Goal: Task Accomplishment & Management: Manage account settings

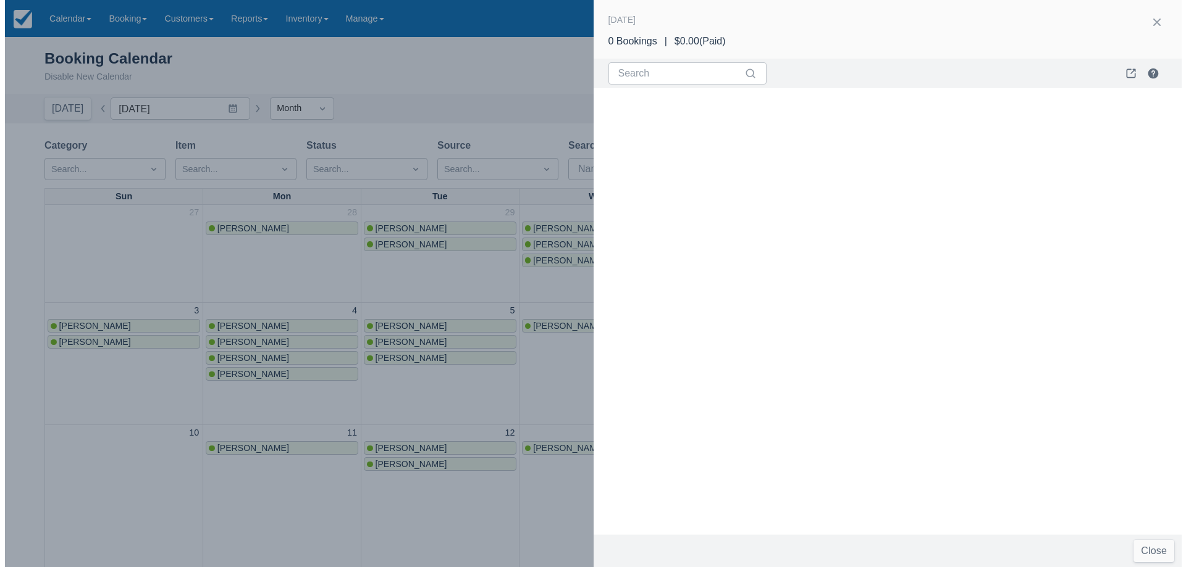
scroll to position [433, 0]
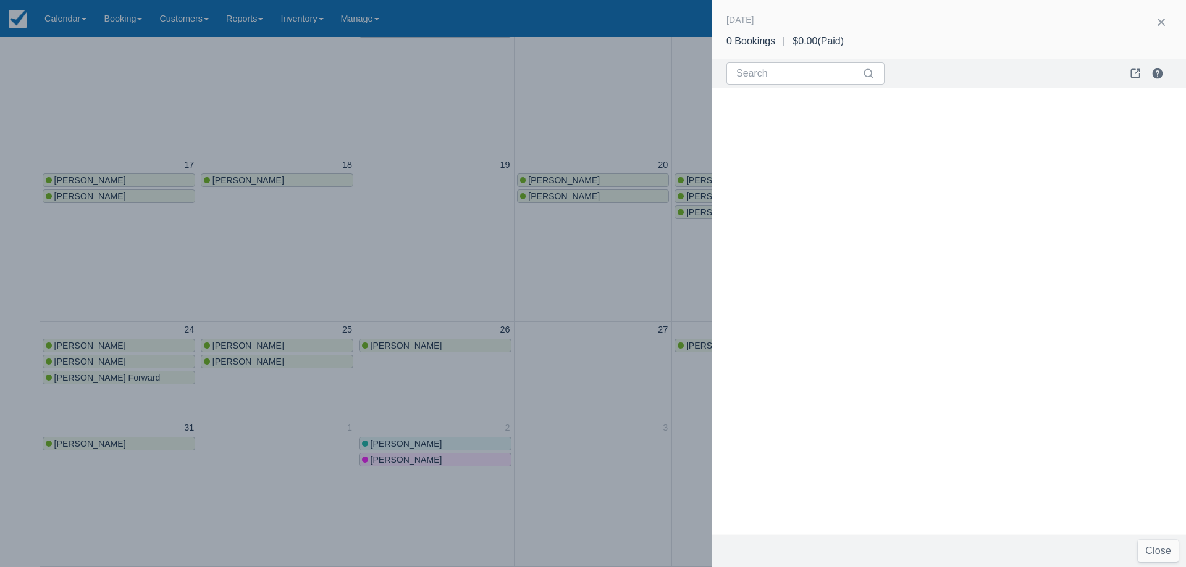
click at [507, 268] on div at bounding box center [593, 283] width 1186 height 567
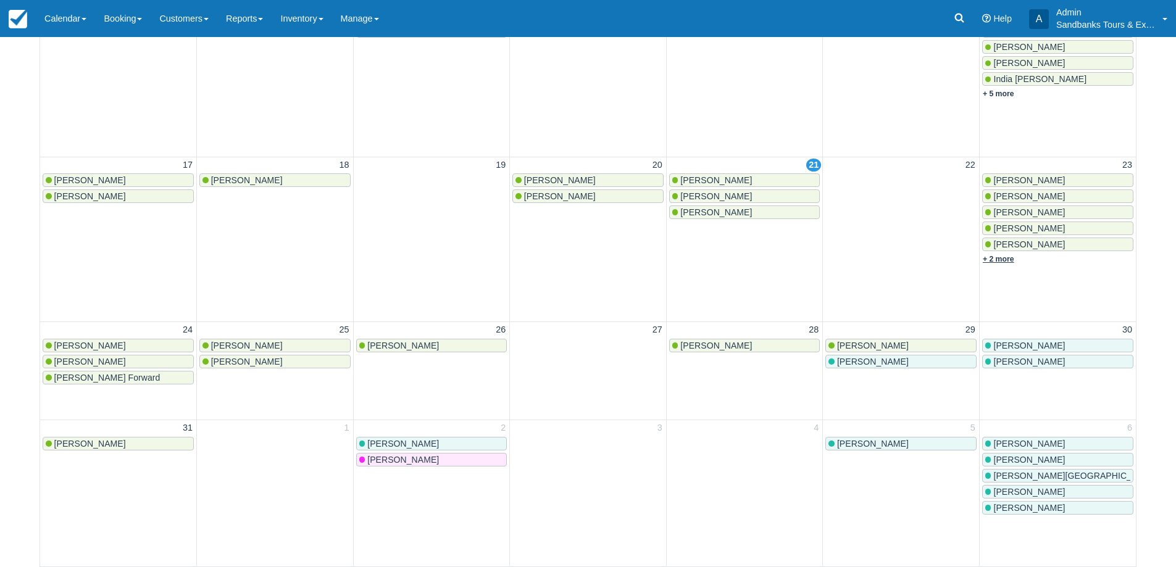
click at [1004, 262] on link "+ 2 more" at bounding box center [998, 259] width 31 height 9
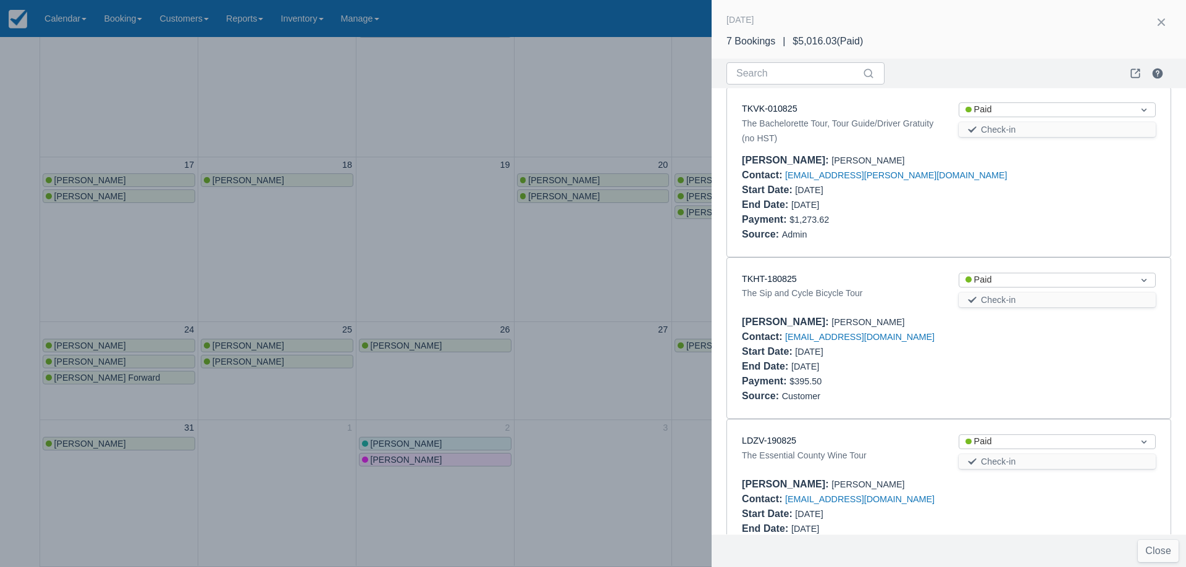
scroll to position [732, 0]
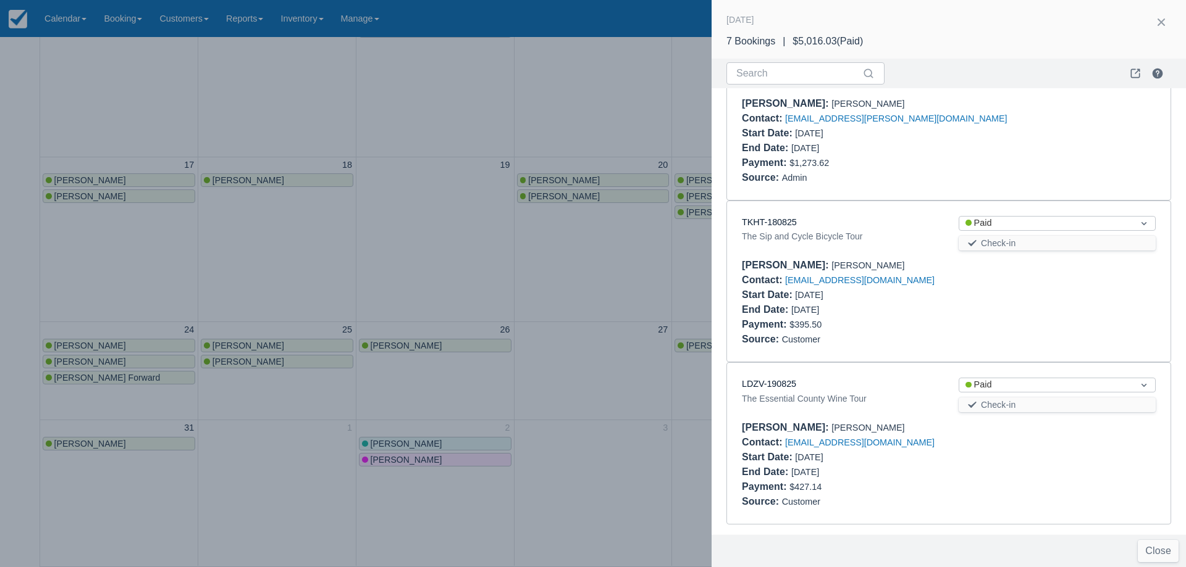
drag, startPoint x: 793, startPoint y: 222, endPoint x: 797, endPoint y: 228, distance: 7.2
click at [797, 228] on div "TKHT-180825" at bounding box center [840, 223] width 197 height 14
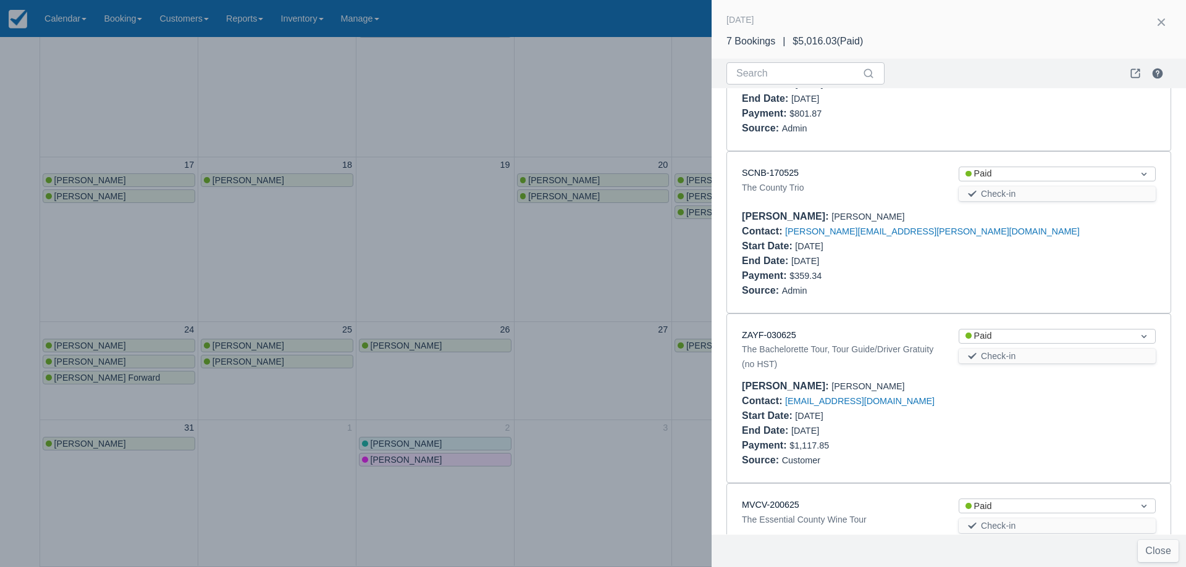
scroll to position [115, 0]
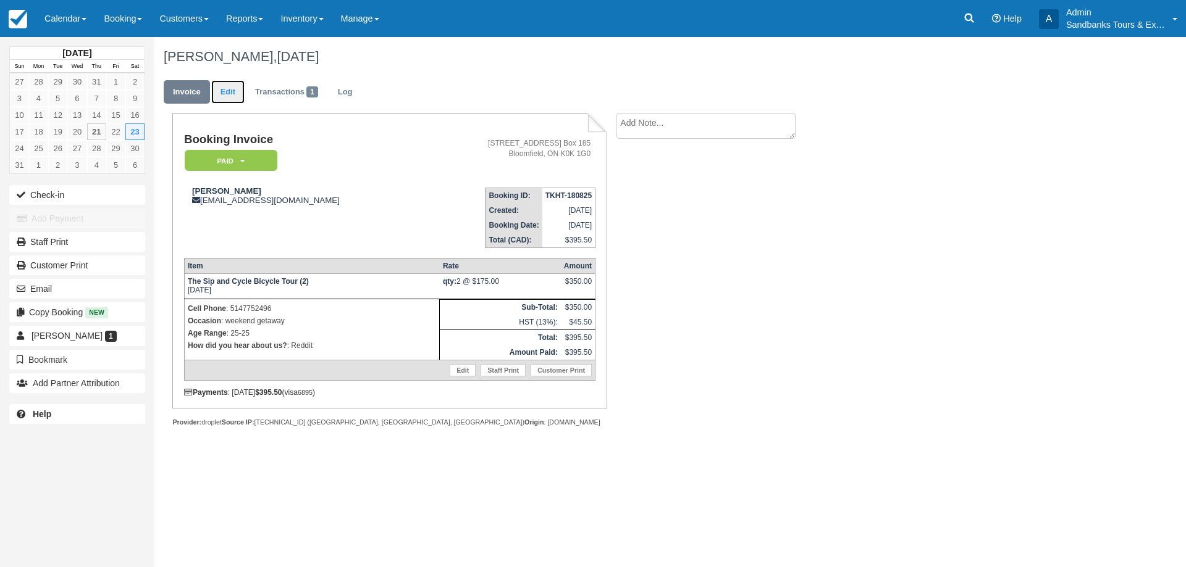
click at [230, 99] on link "Edit" at bounding box center [227, 92] width 33 height 24
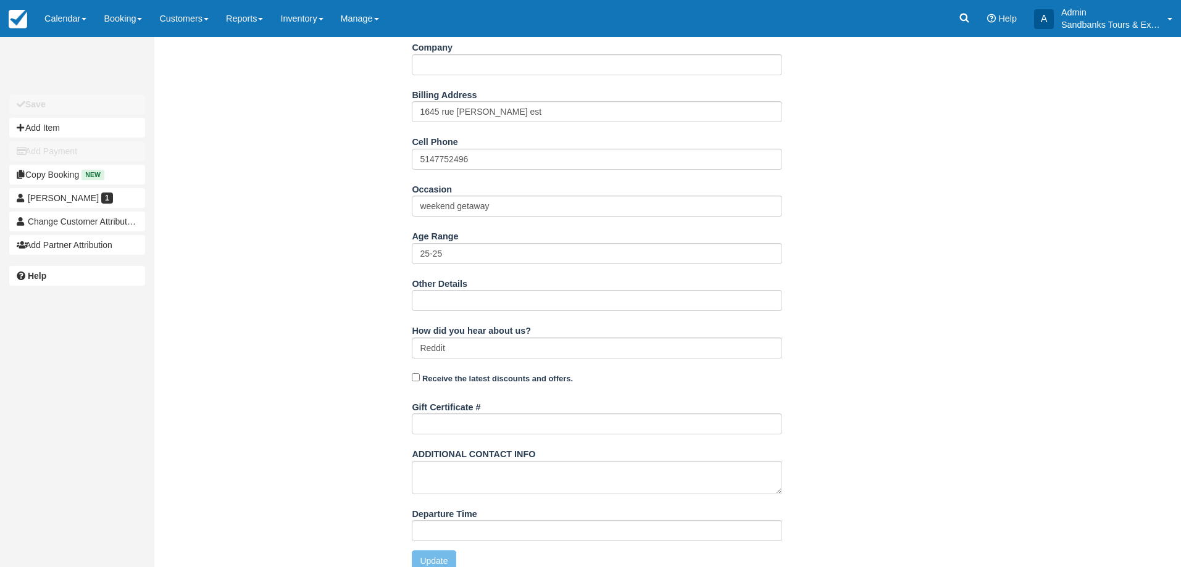
scroll to position [327, 0]
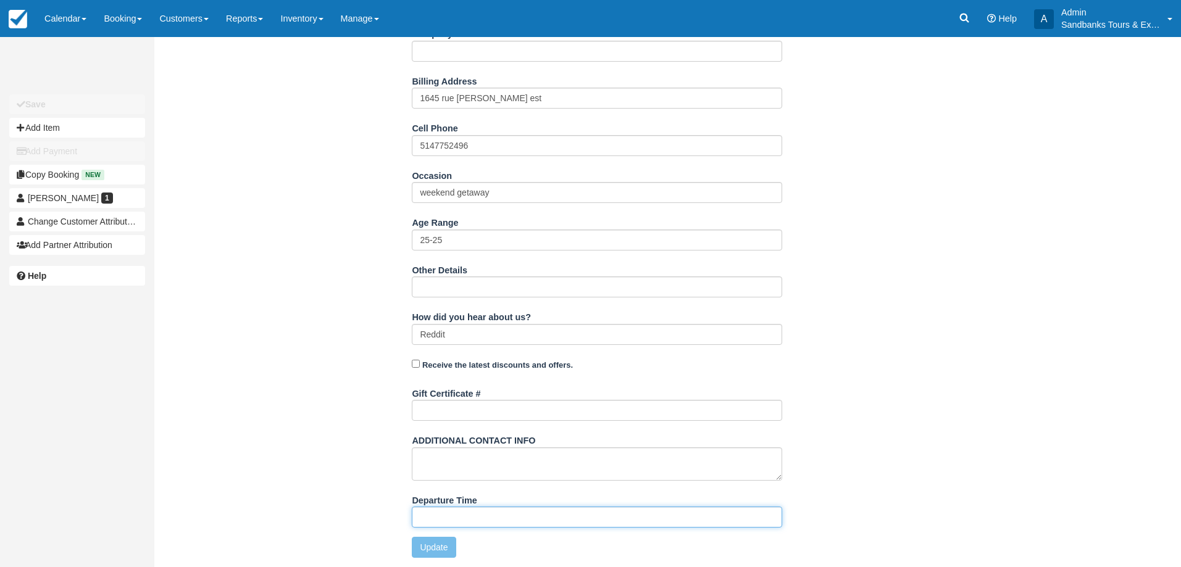
click at [454, 516] on input "Departure Time" at bounding box center [597, 517] width 371 height 21
type input "11:00am start time at 81 Cleminson"
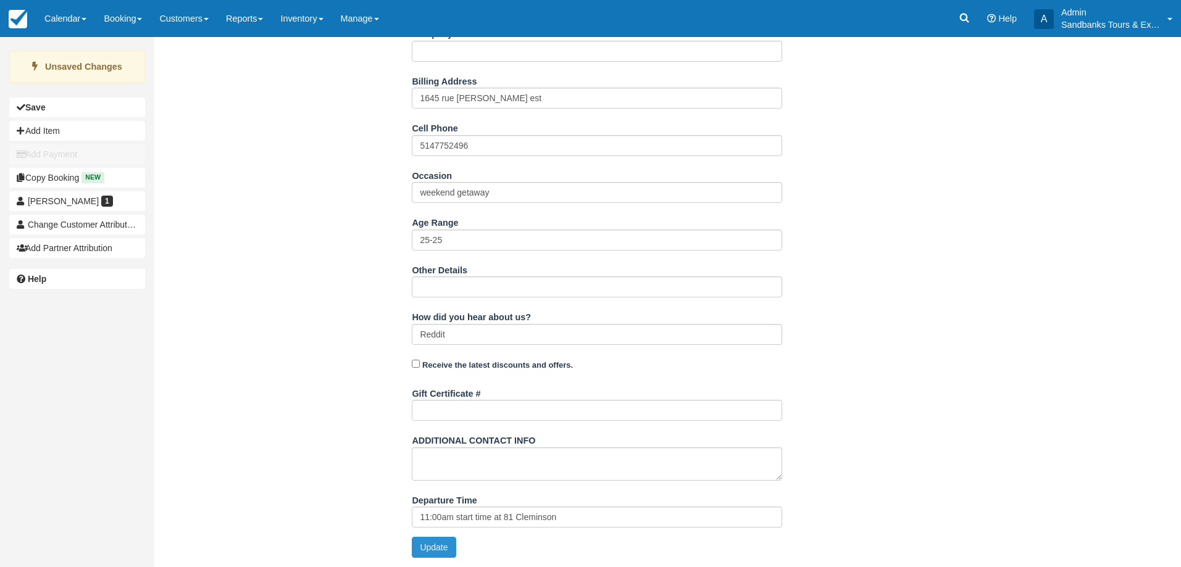
click at [440, 555] on button "Update" at bounding box center [434, 547] width 44 height 21
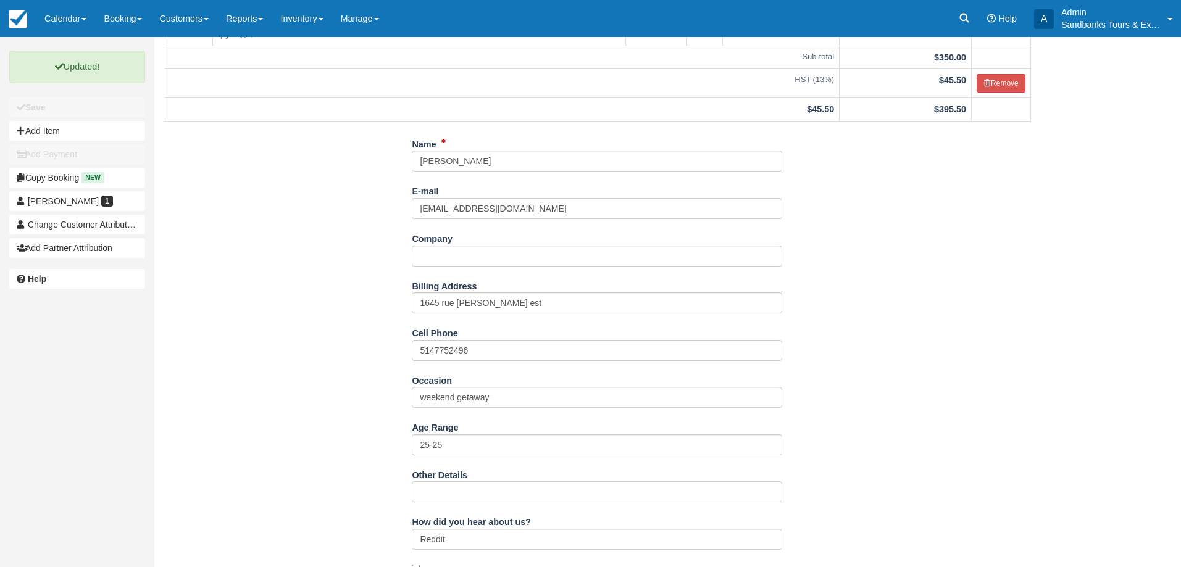
scroll to position [0, 0]
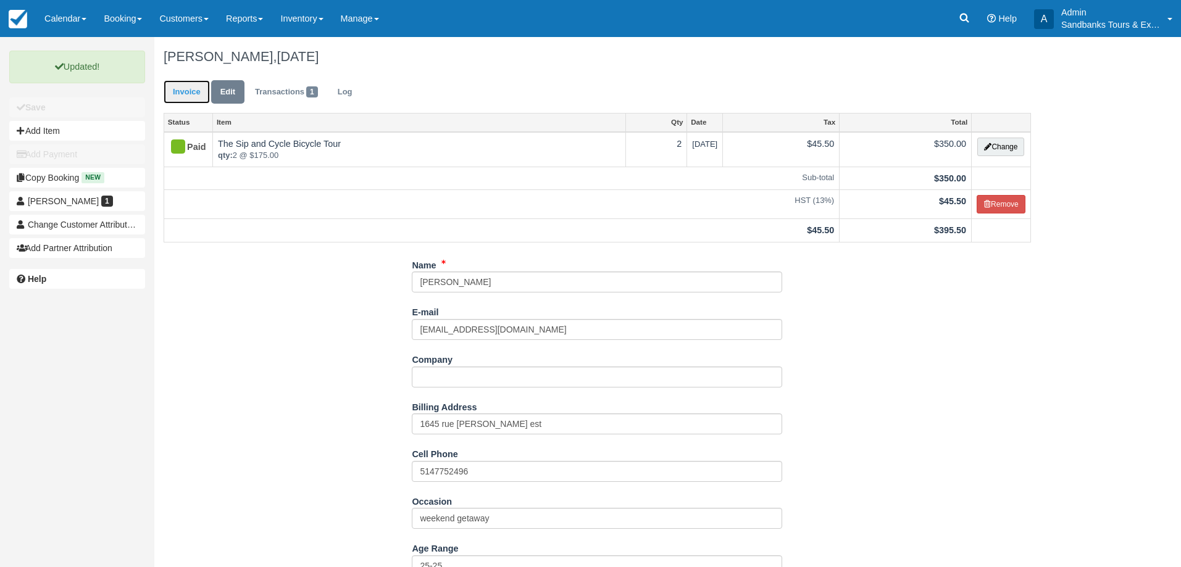
click at [189, 94] on link "Invoice" at bounding box center [187, 92] width 46 height 24
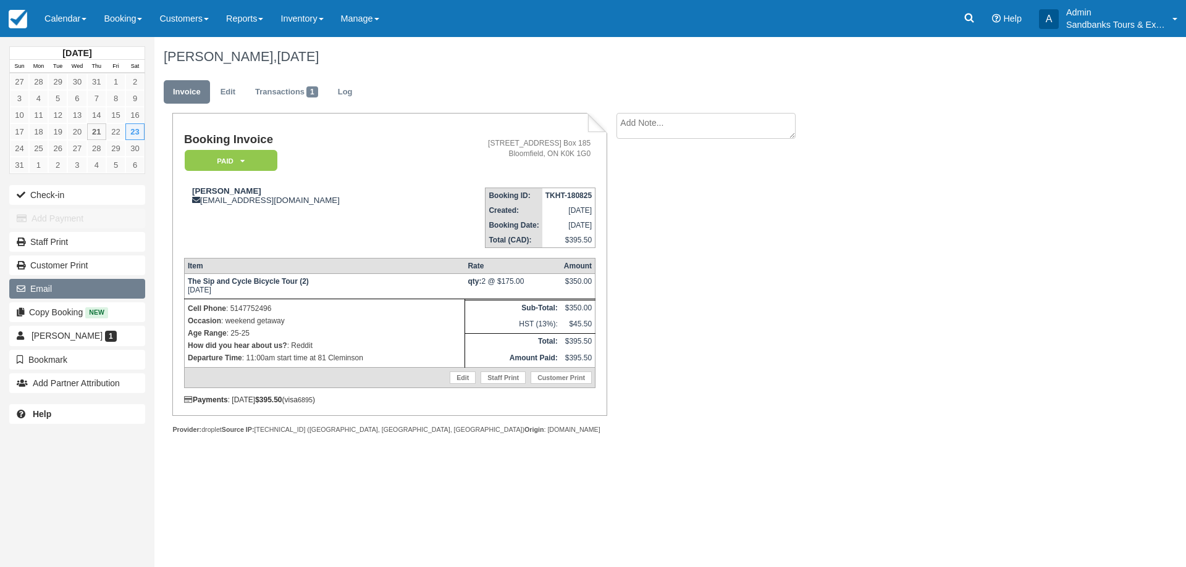
click at [69, 296] on button "Email" at bounding box center [77, 289] width 136 height 20
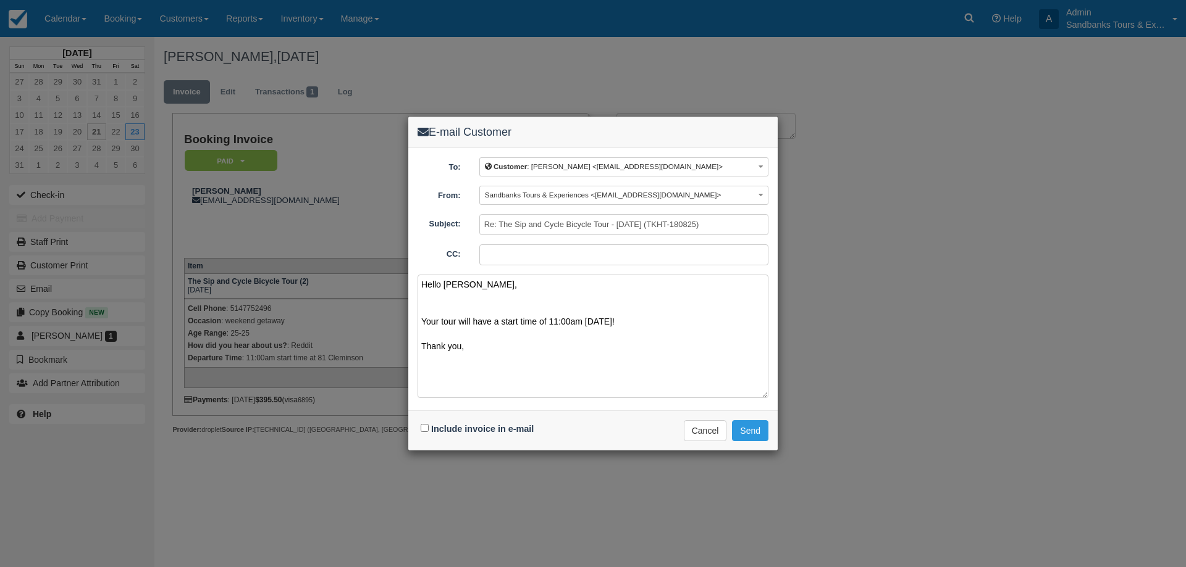
type textarea "Hello Julio, Your tour will have a start time of 11:00am on Saturday! Thank you,"
click at [425, 430] on input "Include invoice in e-mail" at bounding box center [425, 428] width 8 height 8
checkbox input "true"
click at [466, 357] on textarea "Hello Julio, Your tour will have a start time of 11:00am on Saturday! Thank you," at bounding box center [592, 337] width 351 height 124
type textarea "Hello Julio, Your tour will have a start time of 11:00am on Saturday! Thank you…"
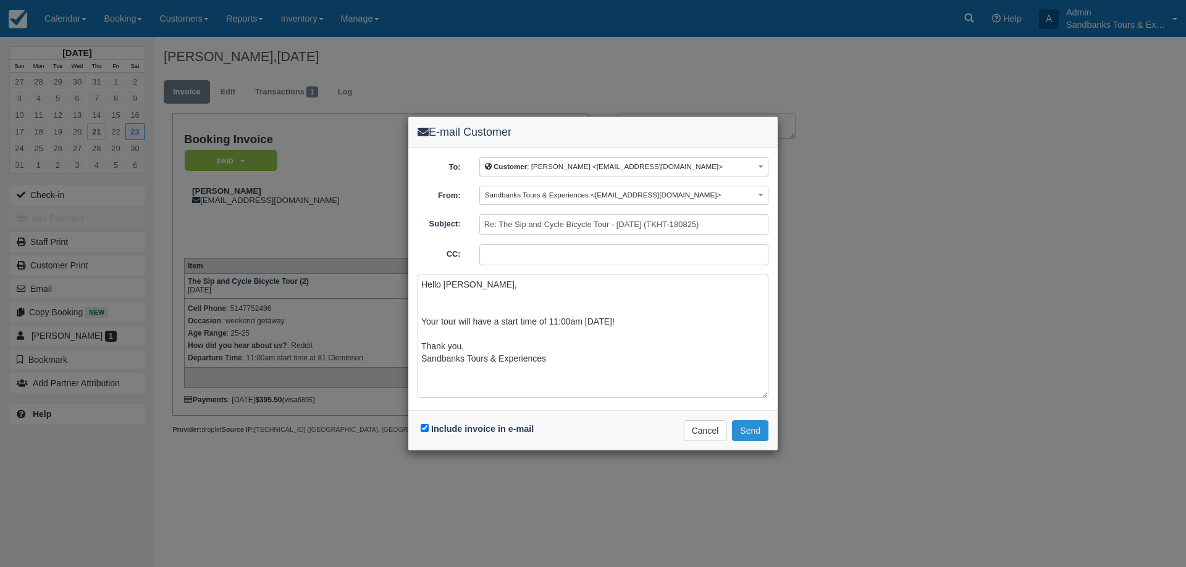
click at [768, 430] on button "Send" at bounding box center [750, 431] width 36 height 21
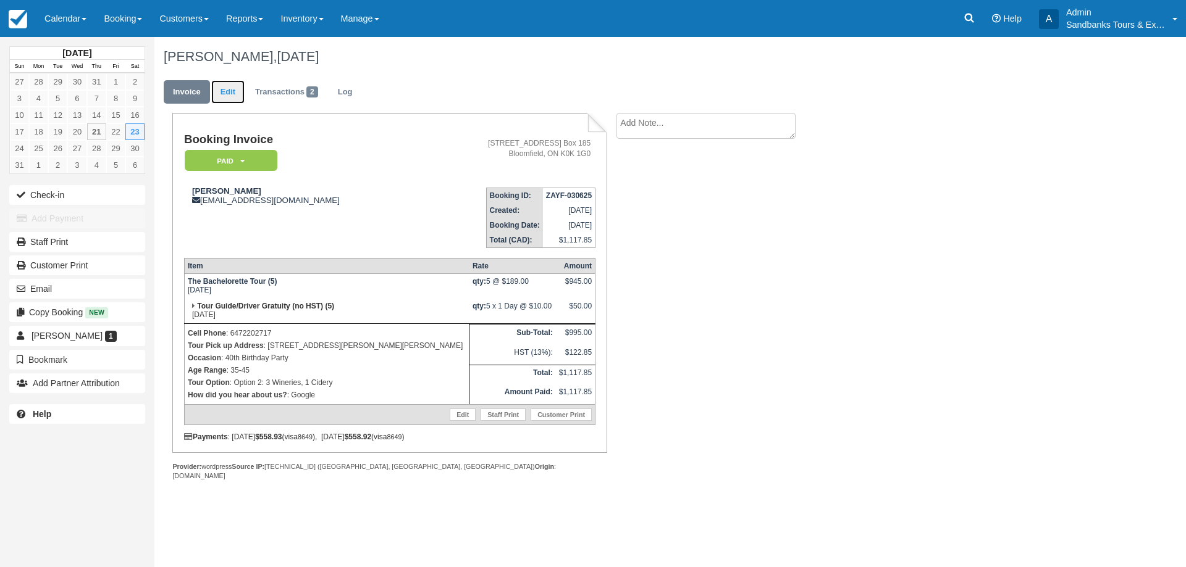
click at [228, 87] on link "Edit" at bounding box center [227, 92] width 33 height 24
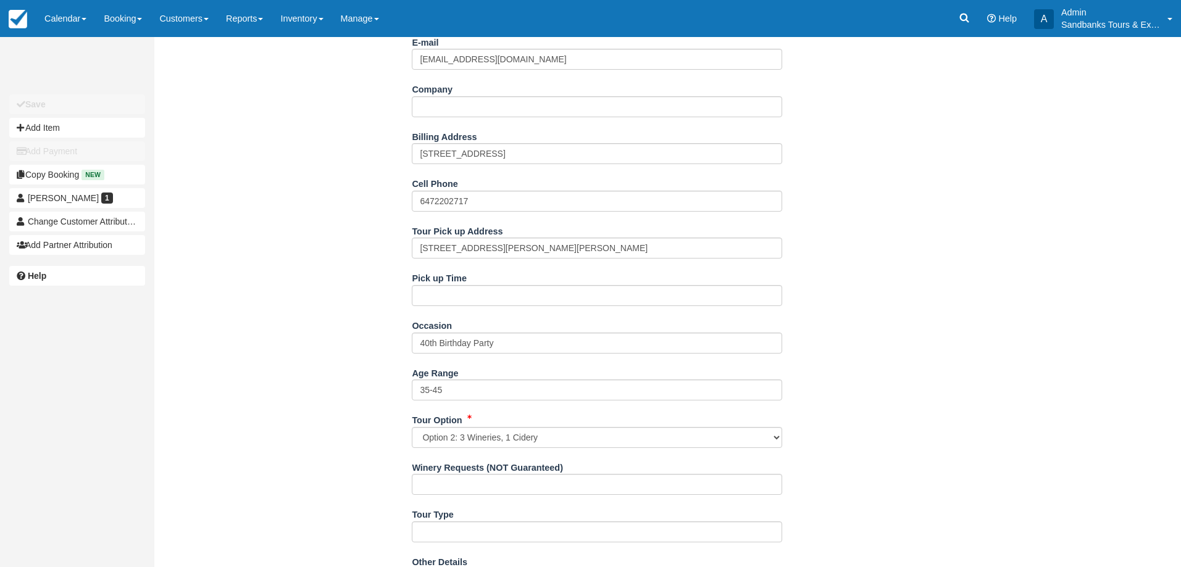
scroll to position [309, 0]
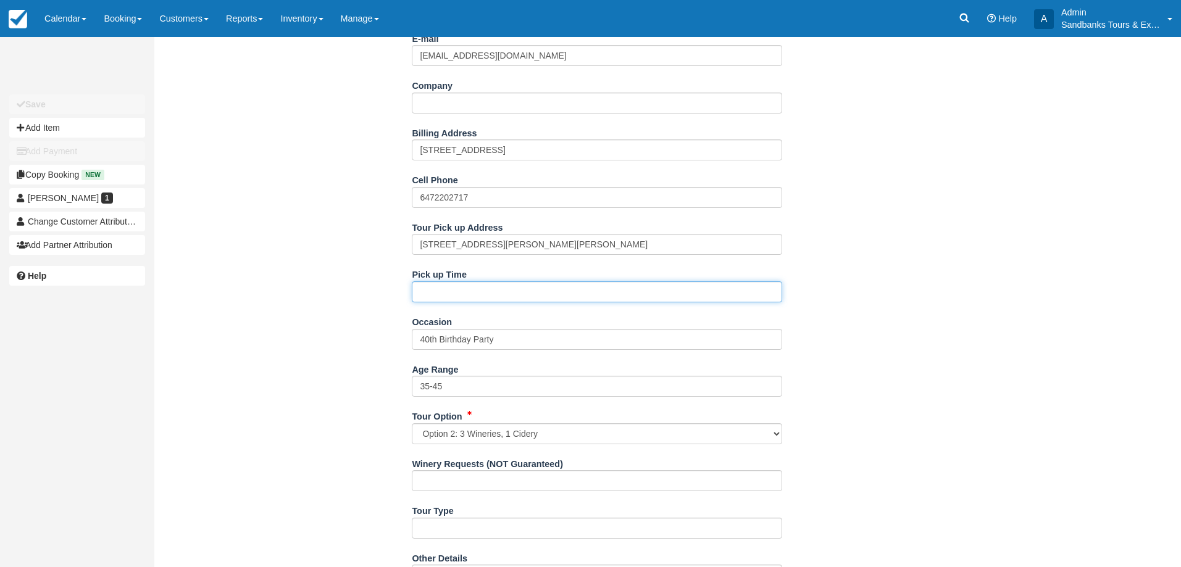
click at [446, 296] on input "Pick up Time" at bounding box center [597, 292] width 371 height 21
type input "11:00am"
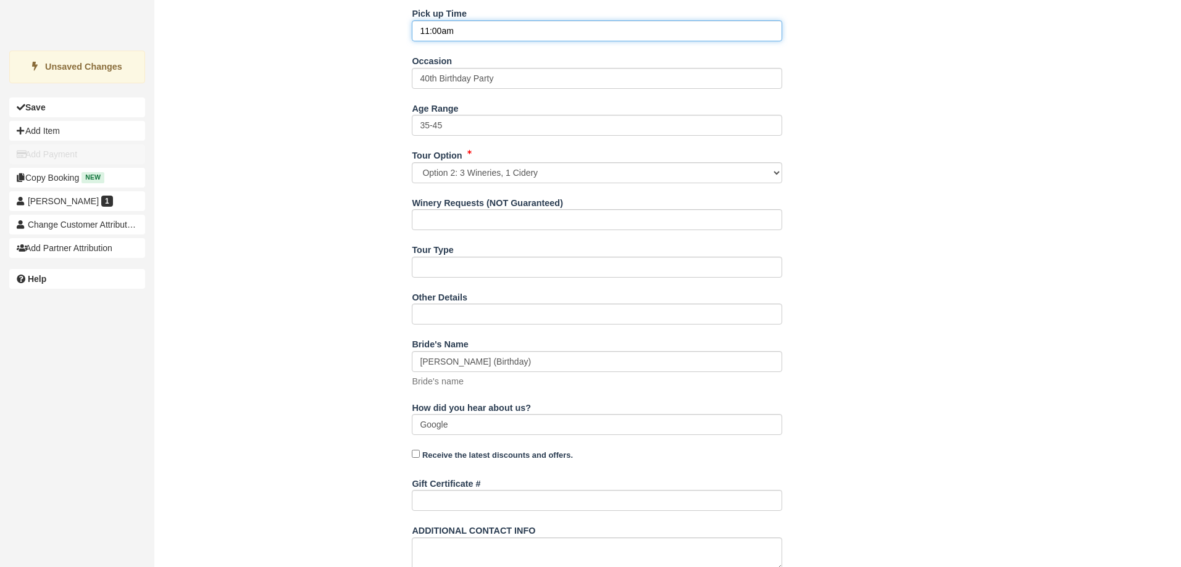
scroll to position [708, 0]
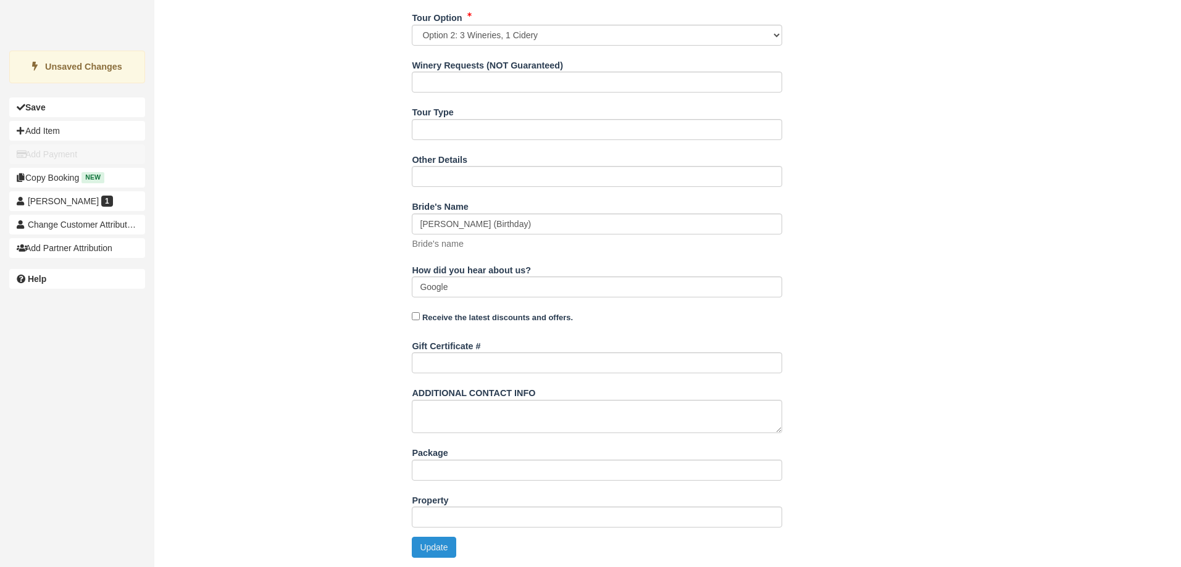
click at [428, 543] on button "Update" at bounding box center [434, 547] width 44 height 21
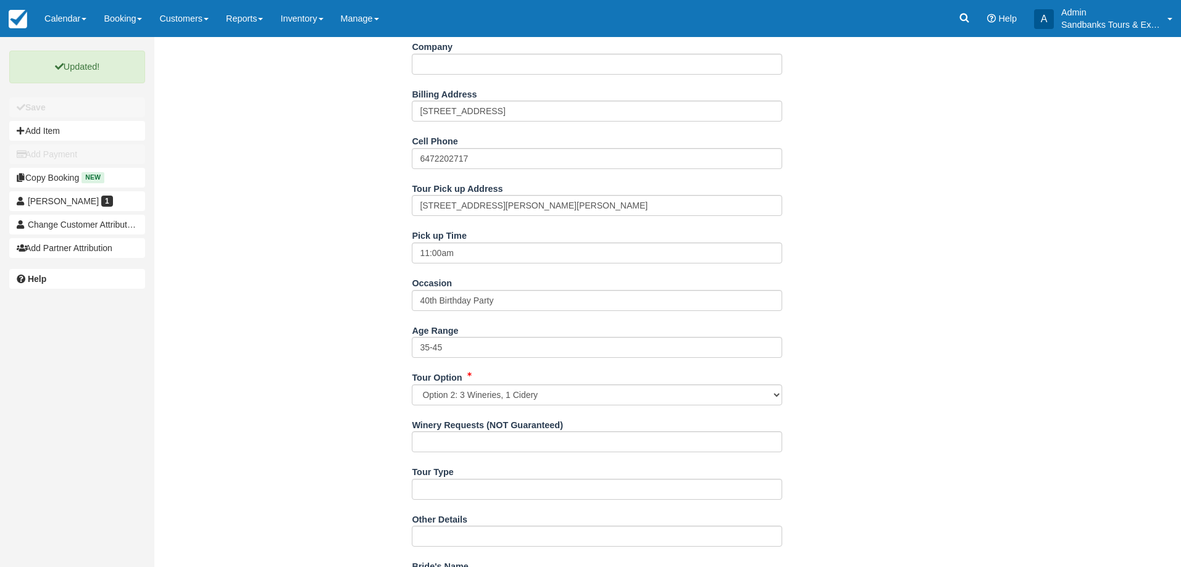
scroll to position [0, 0]
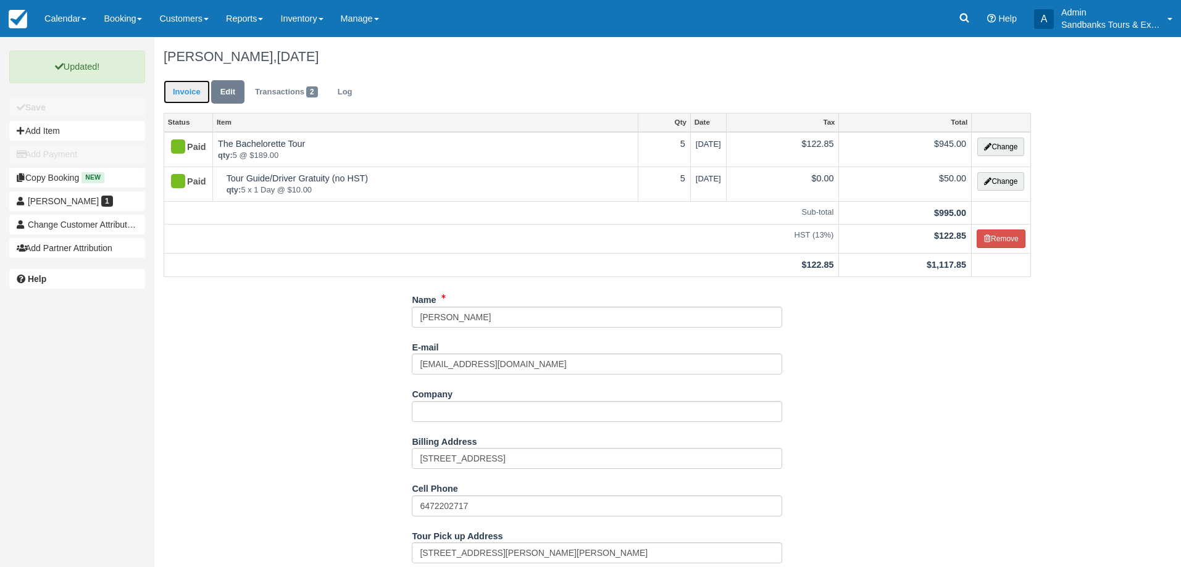
click at [194, 91] on link "Invoice" at bounding box center [187, 92] width 46 height 24
